Goal: Task Accomplishment & Management: Manage account settings

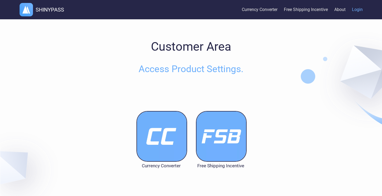
click at [165, 139] on img at bounding box center [162, 136] width 51 height 51
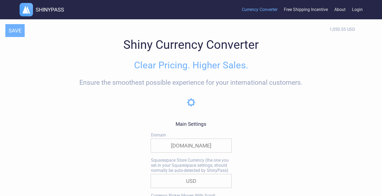
select select "true"
select select "|"
select select
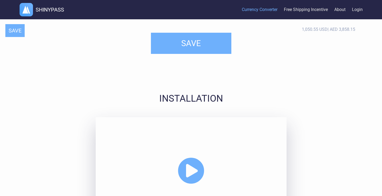
scroll to position [1235, 0]
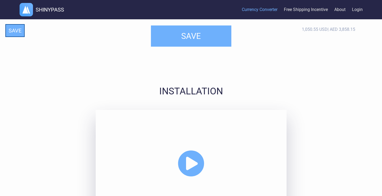
click at [21, 31] on button "SAVE" at bounding box center [14, 30] width 19 height 13
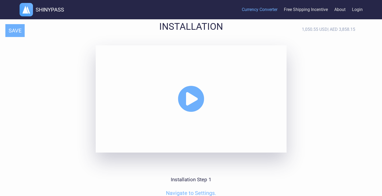
scroll to position [1302, 0]
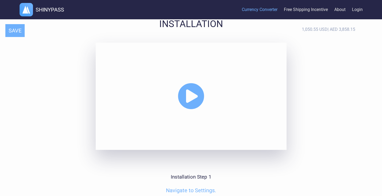
click at [199, 89] on icon at bounding box center [191, 96] width 27 height 27
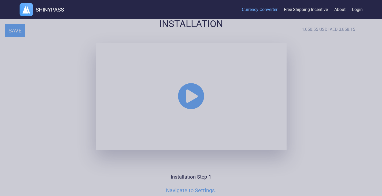
click at [52, 114] on div at bounding box center [191, 98] width 382 height 196
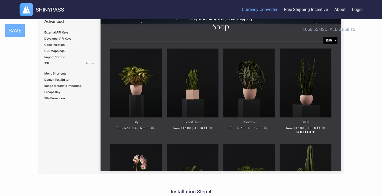
scroll to position [1918, 0]
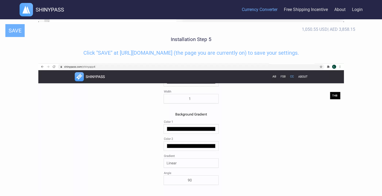
scroll to position [2324, 0]
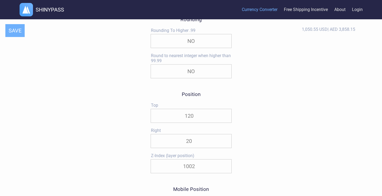
click at [158, 144] on input "20" at bounding box center [191, 140] width 80 height 13
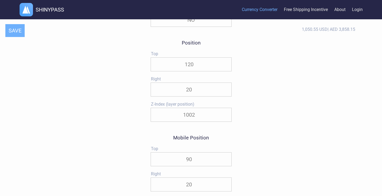
scroll to position [518, 0]
click at [196, 64] on input "120" at bounding box center [191, 63] width 80 height 13
type input "110"
click at [14, 32] on button "SAVE" at bounding box center [14, 30] width 19 height 13
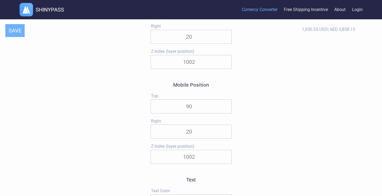
scroll to position [571, 0]
click at [202, 108] on input "90" at bounding box center [191, 106] width 80 height 13
type input "9"
click at [10, 31] on button "SAVE" at bounding box center [14, 30] width 19 height 13
click at [203, 107] on input "120" at bounding box center [191, 106] width 80 height 13
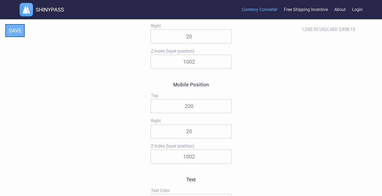
click at [13, 31] on button "SAVE" at bounding box center [14, 30] width 19 height 13
click at [202, 110] on input "200" at bounding box center [191, 106] width 80 height 13
type input "210"
click at [13, 33] on button "SAVE" at bounding box center [14, 30] width 19 height 13
